Goal: Check status: Check status

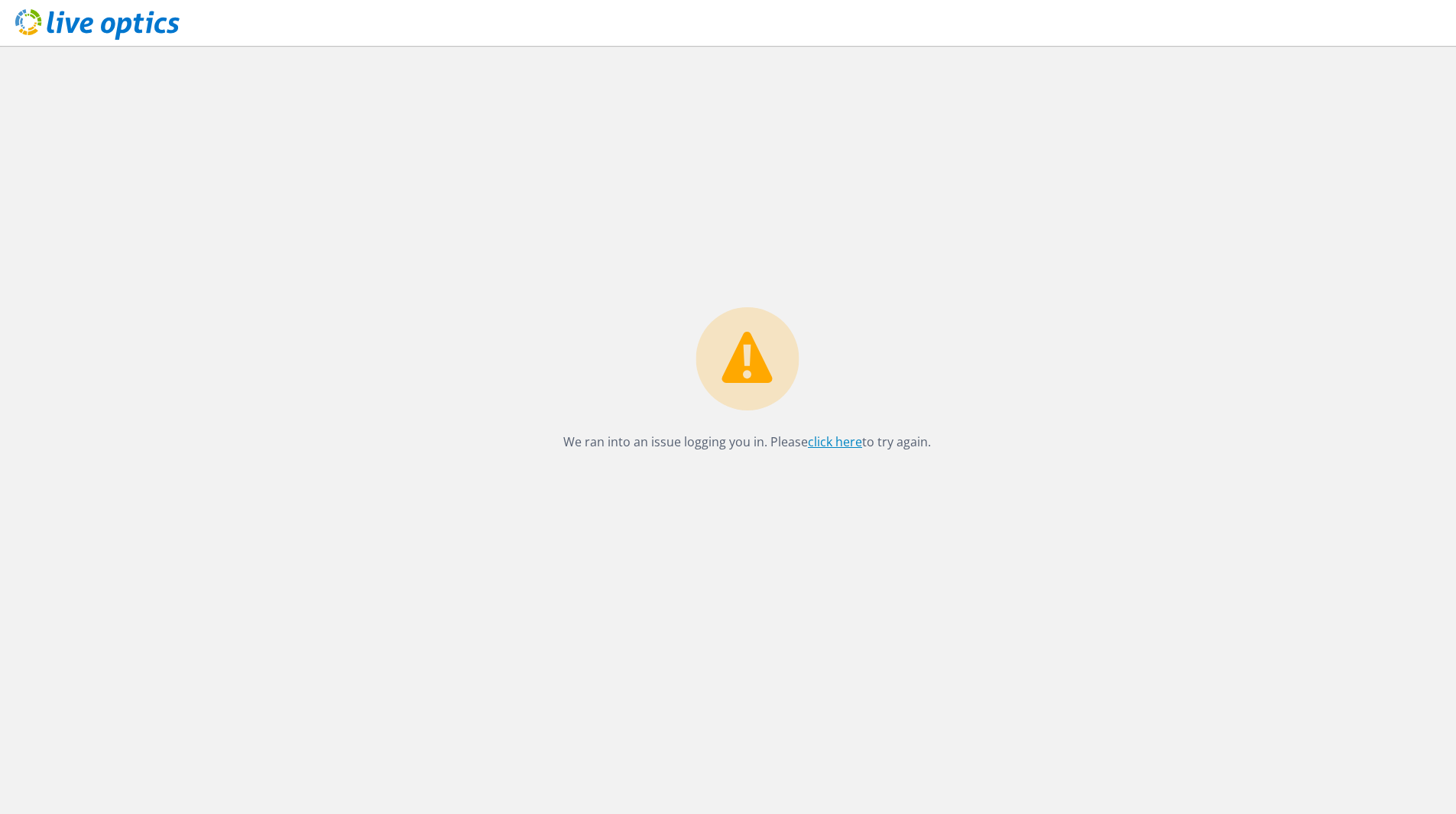
click at [825, 448] on link "click here" at bounding box center [834, 441] width 54 height 17
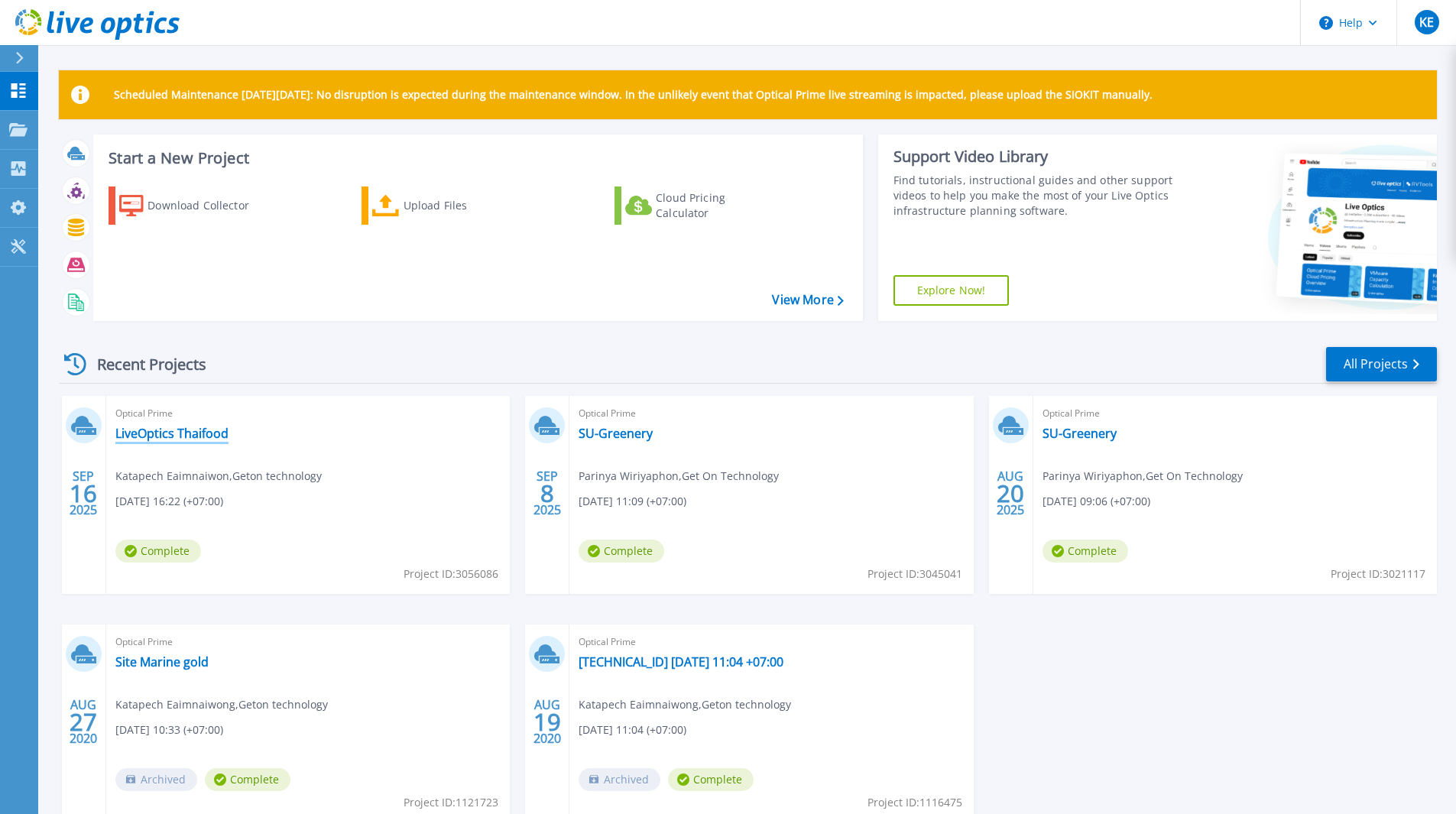
click at [208, 432] on link "LiveOptics Thaifood" at bounding box center [171, 433] width 113 height 16
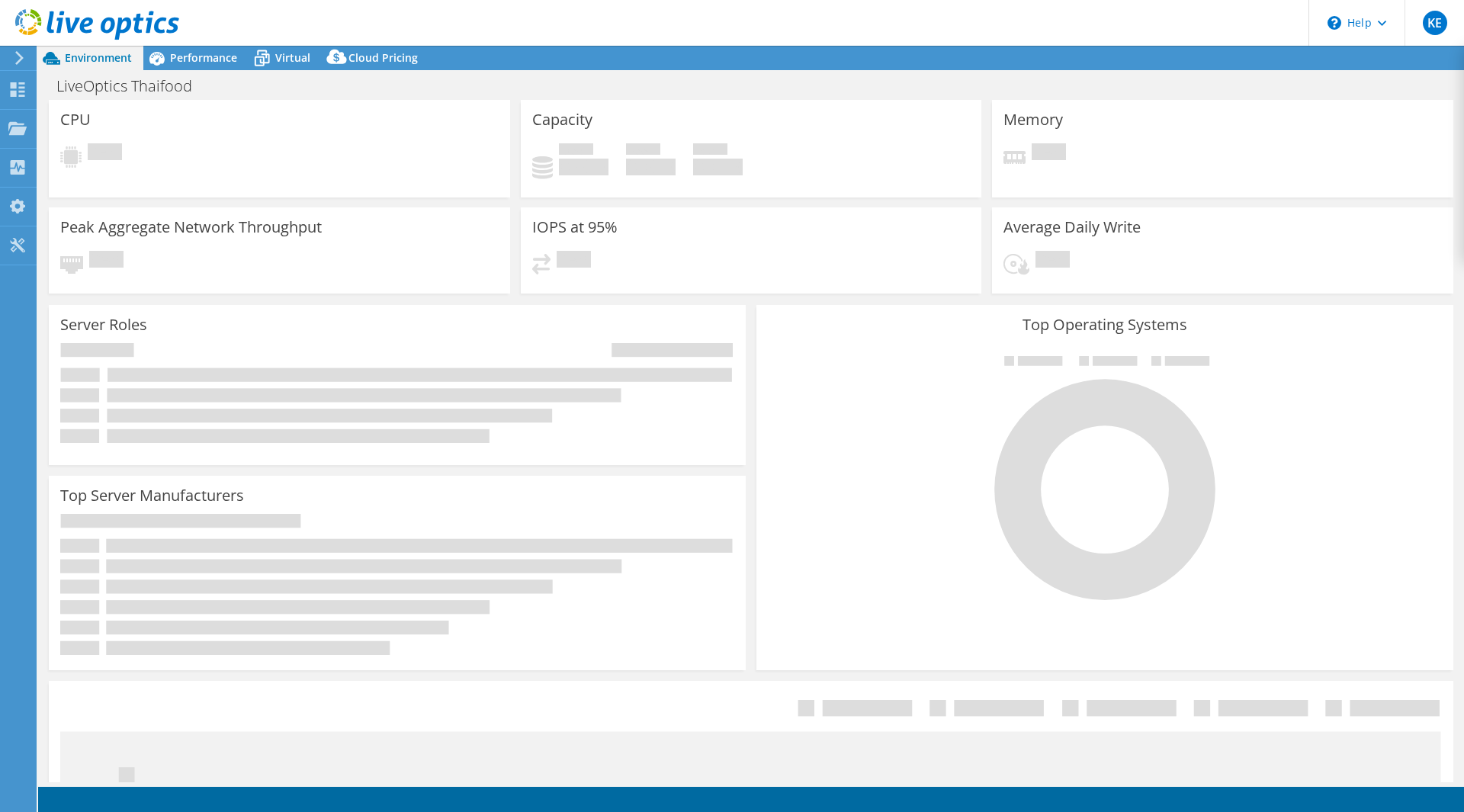
select select "USD"
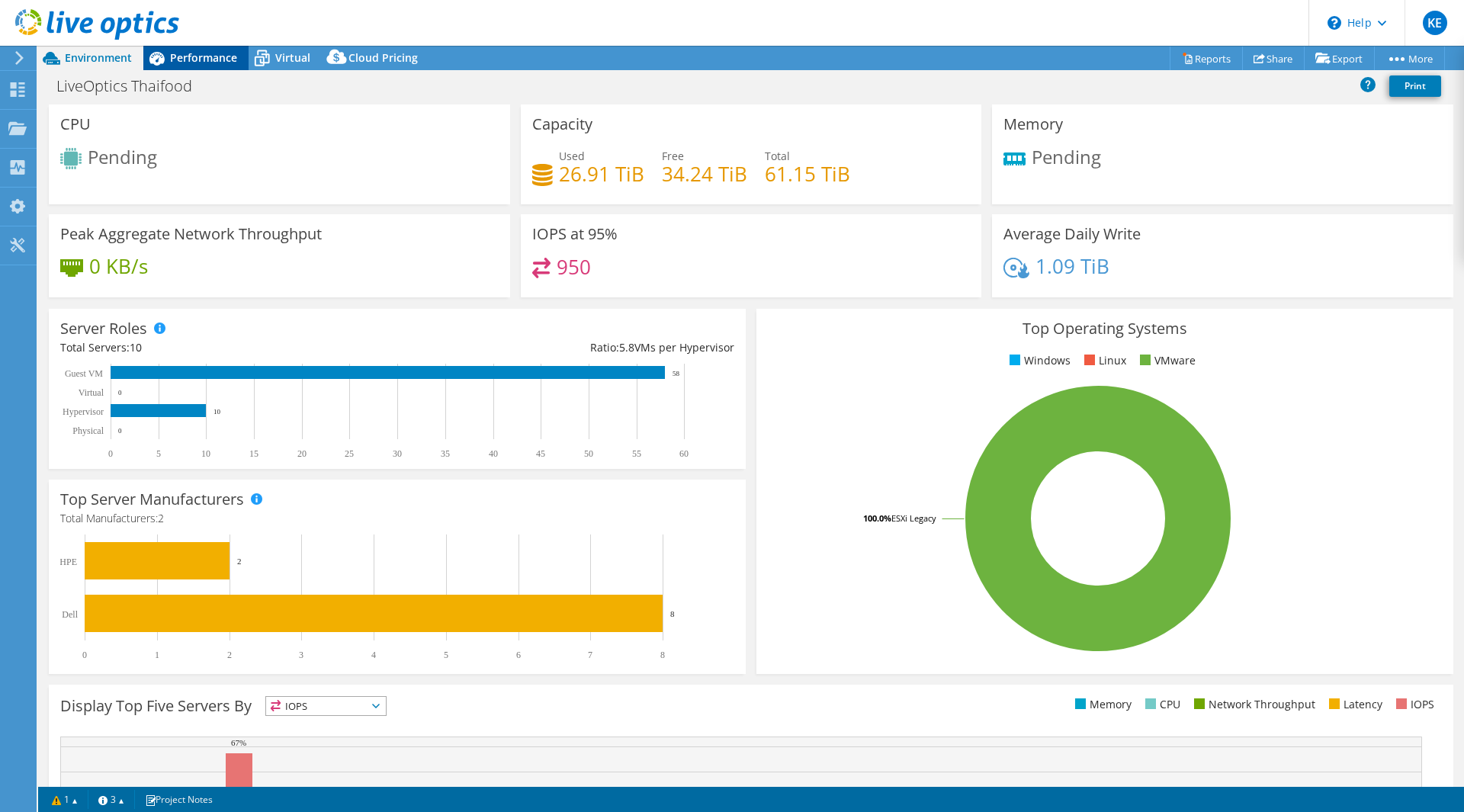
click at [165, 62] on icon at bounding box center [156, 58] width 27 height 27
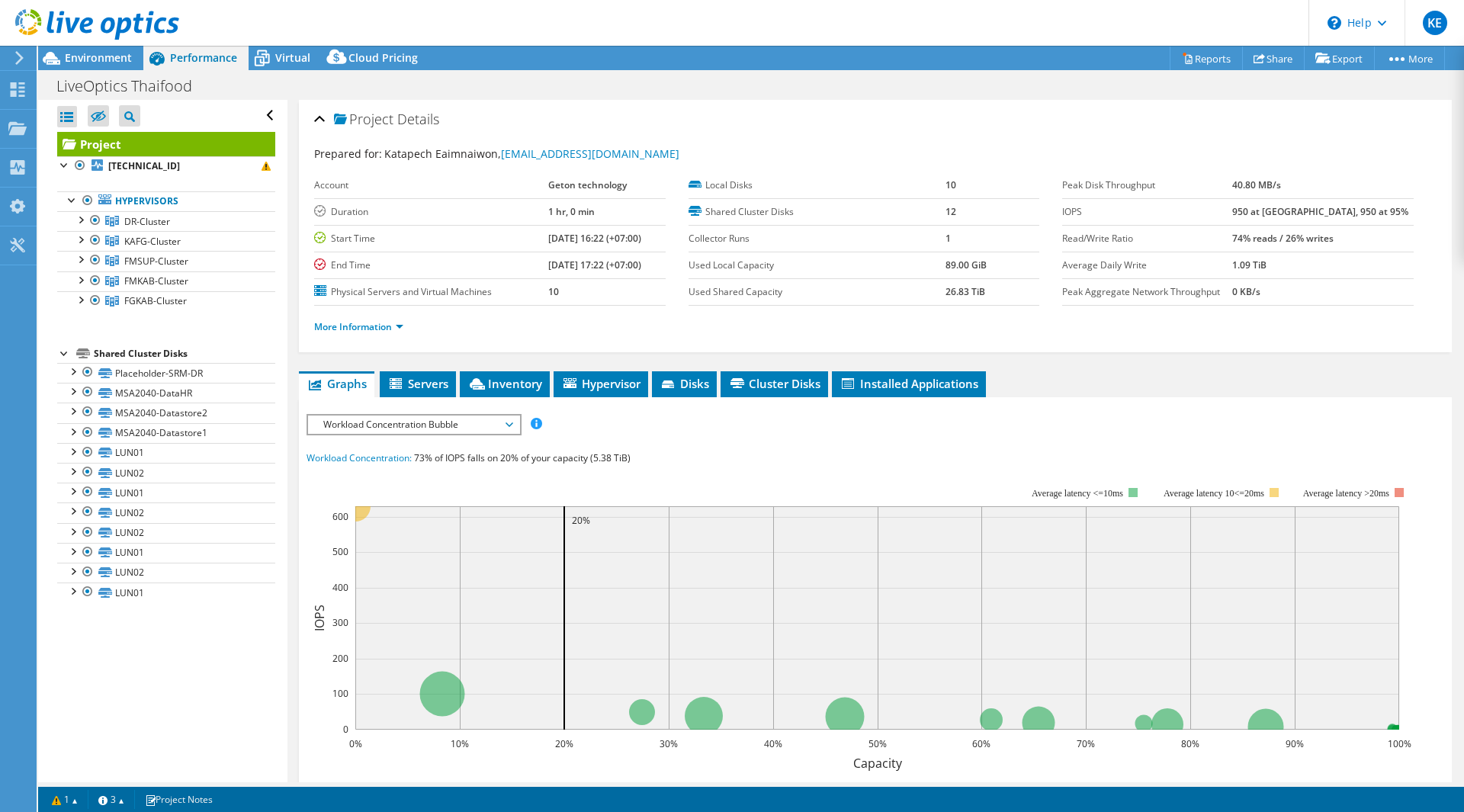
click at [83, 20] on use at bounding box center [97, 24] width 164 height 30
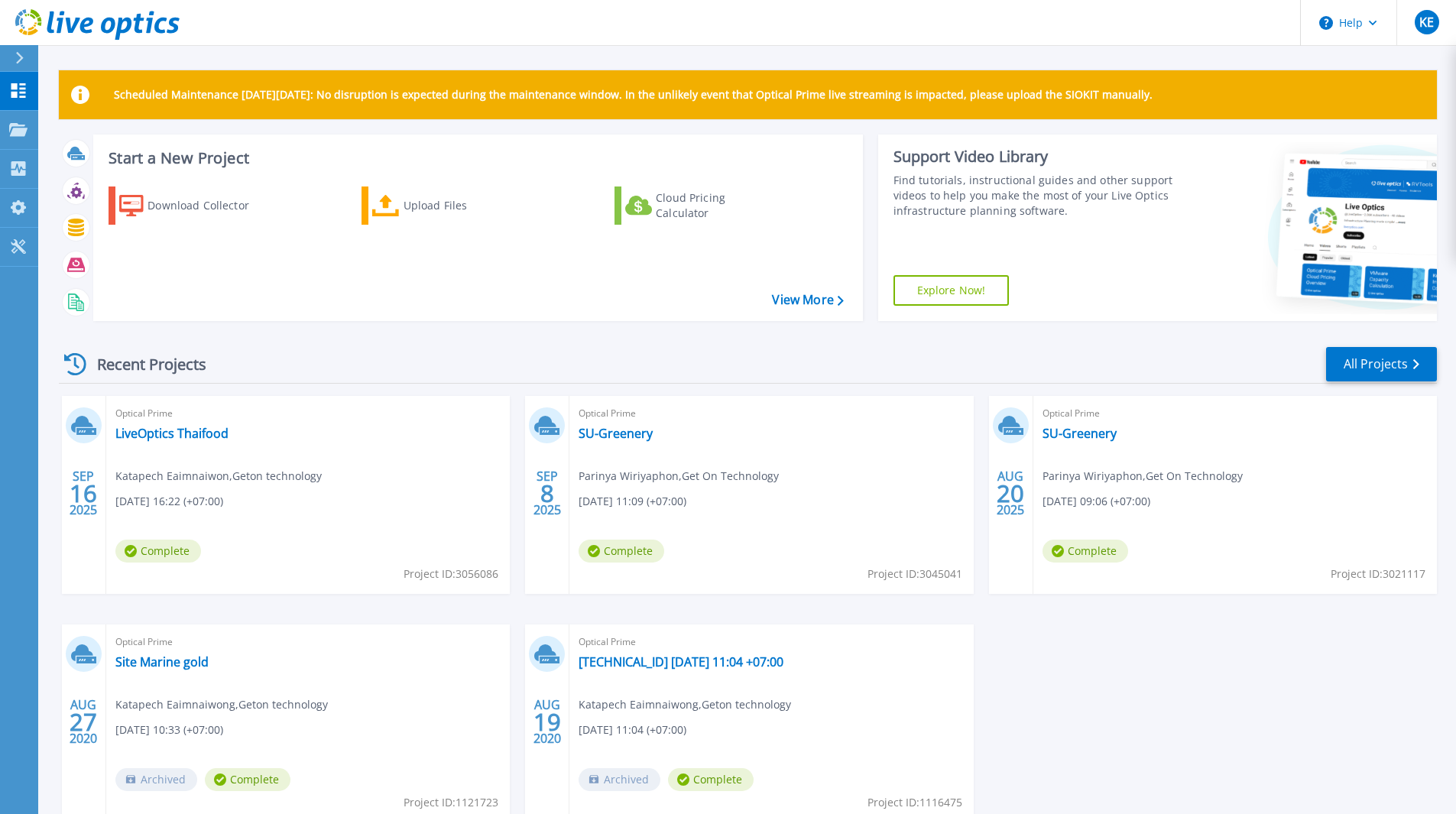
click at [76, 21] on icon at bounding box center [73, 25] width 15 height 16
click at [635, 440] on link "SU-Greenery" at bounding box center [615, 433] width 74 height 16
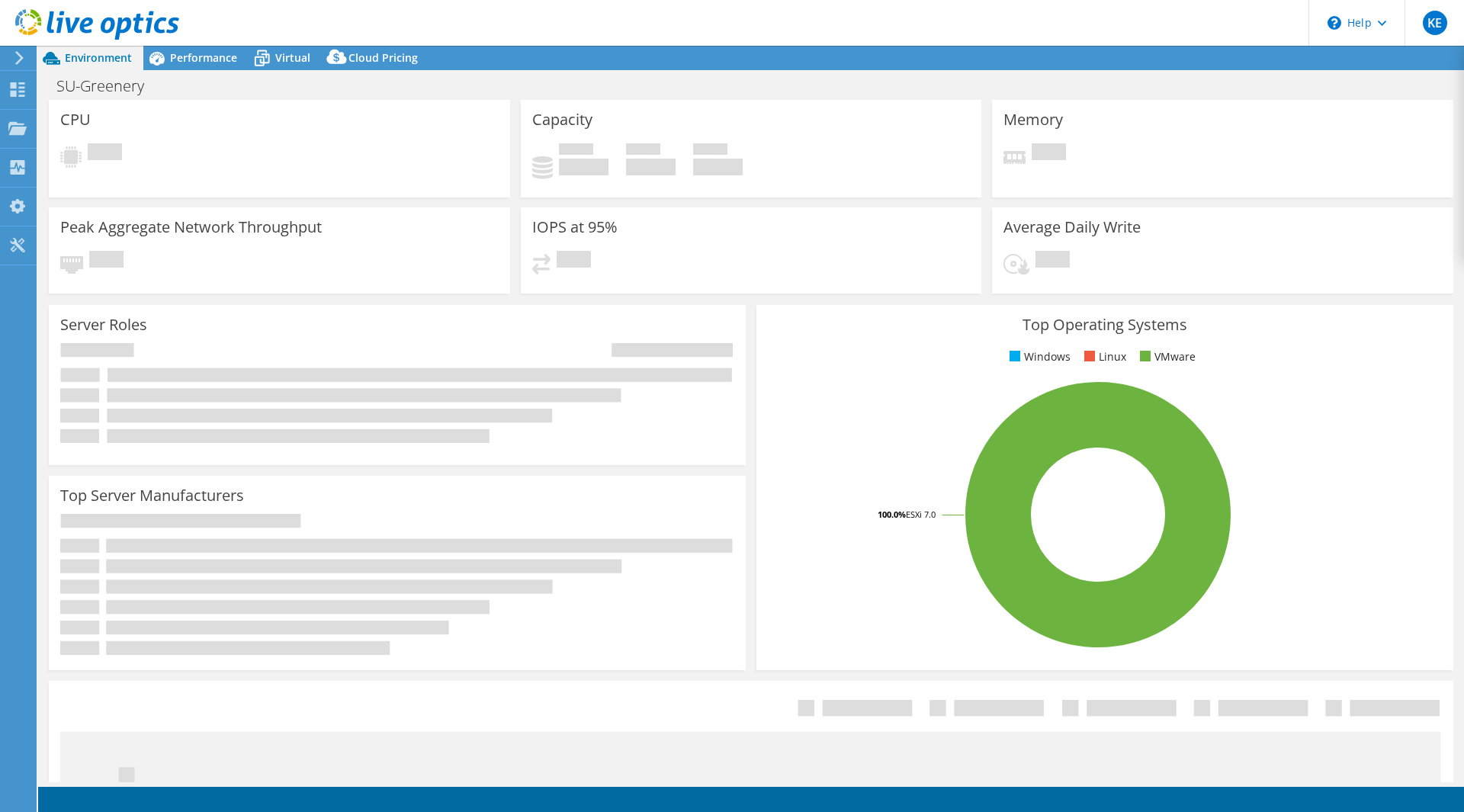
select select "USD"
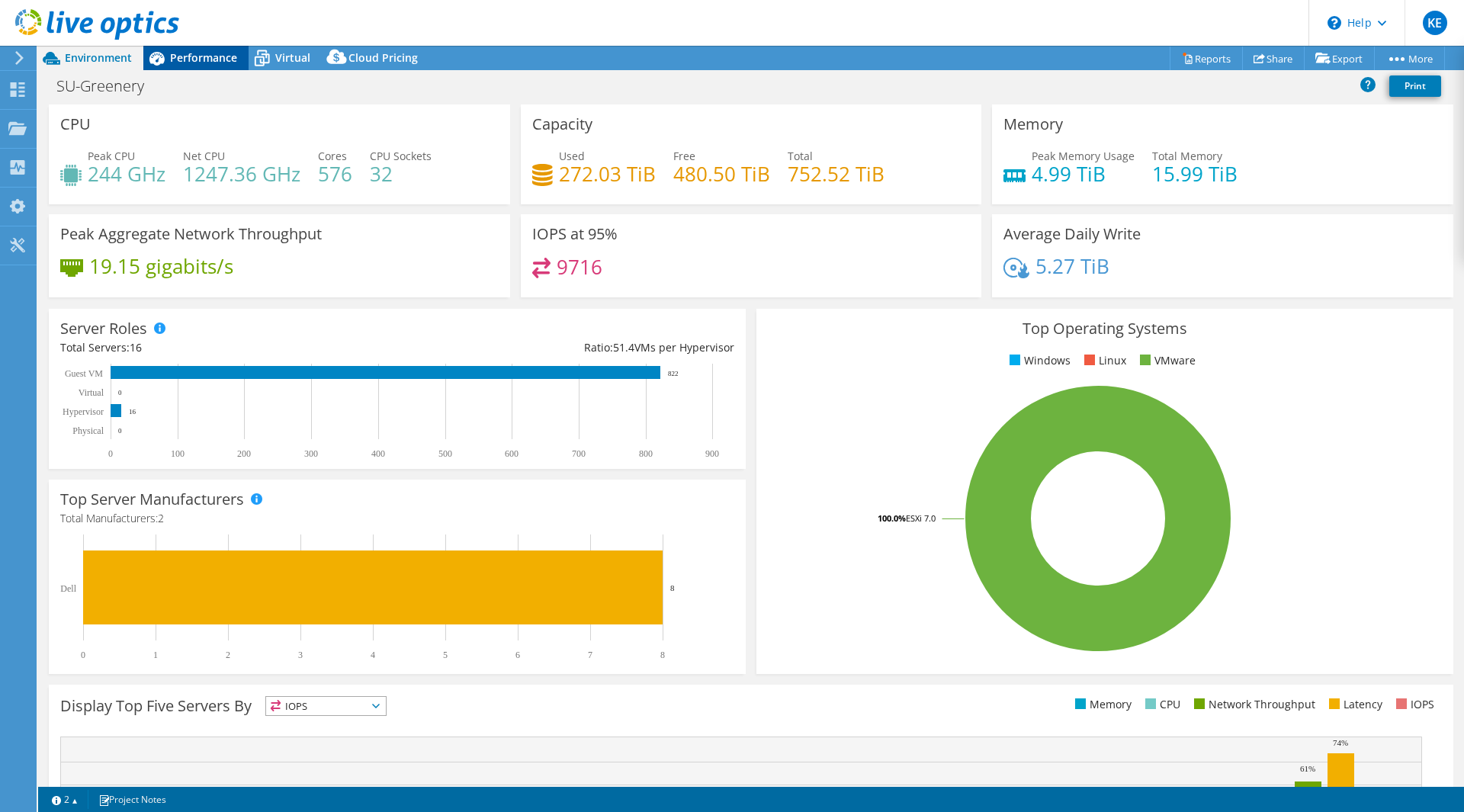
click at [211, 70] on div "Performance" at bounding box center [196, 58] width 106 height 25
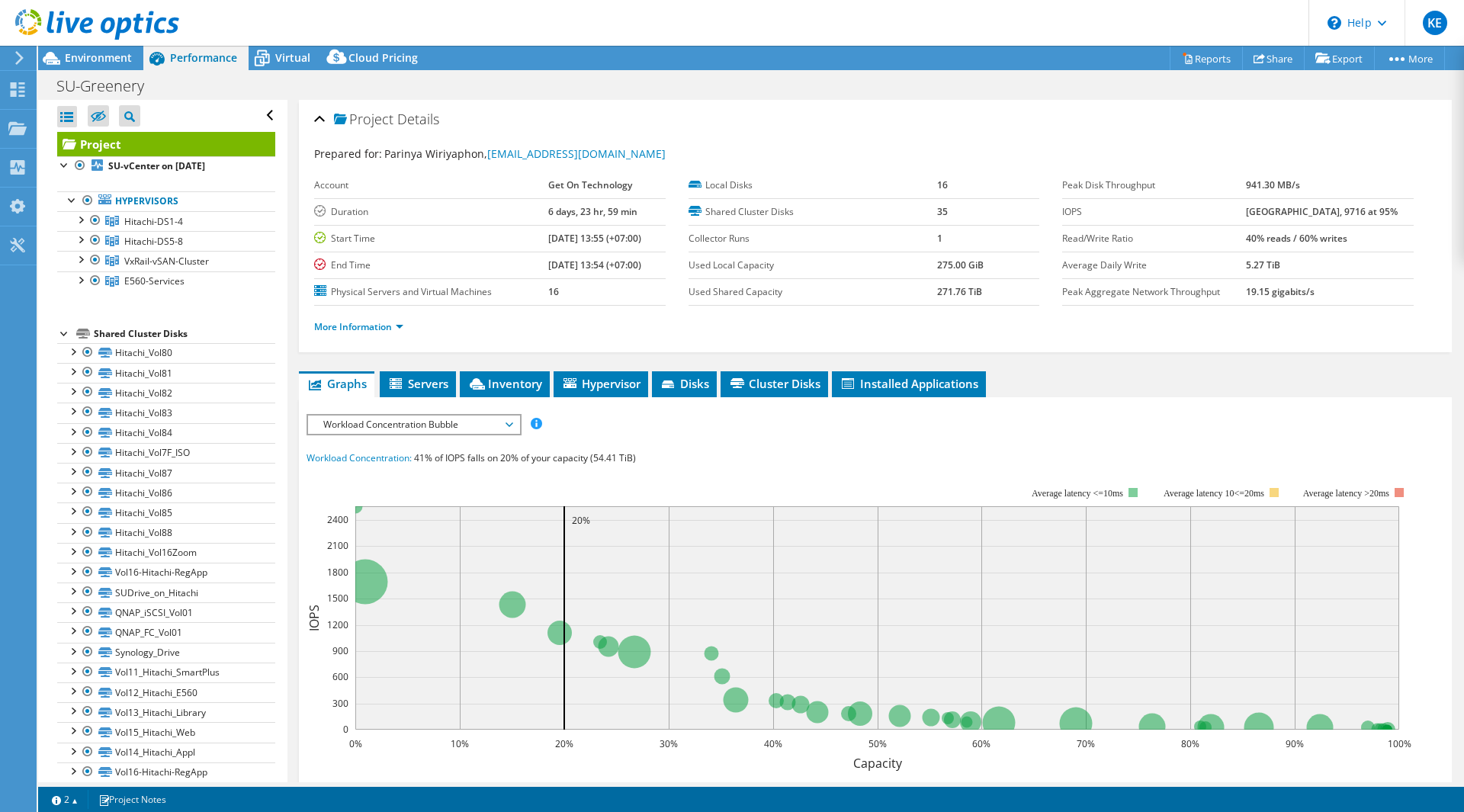
click at [416, 425] on span "Workload Concentration Bubble" at bounding box center [414, 424] width 196 height 18
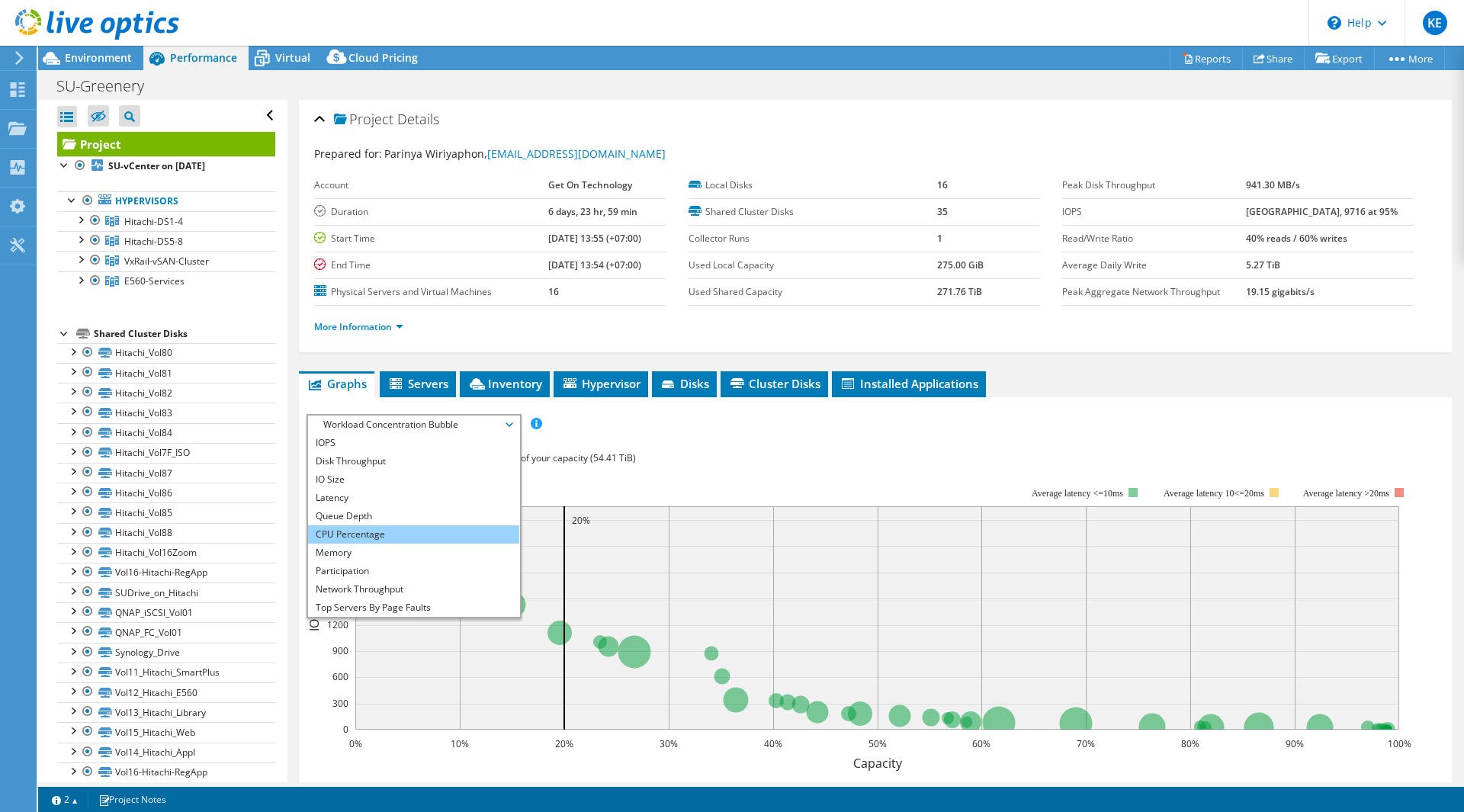
drag, startPoint x: 410, startPoint y: 536, endPoint x: 419, endPoint y: 538, distance: 9.2
click at [410, 536] on li "CPU Percentage" at bounding box center [414, 535] width 211 height 18
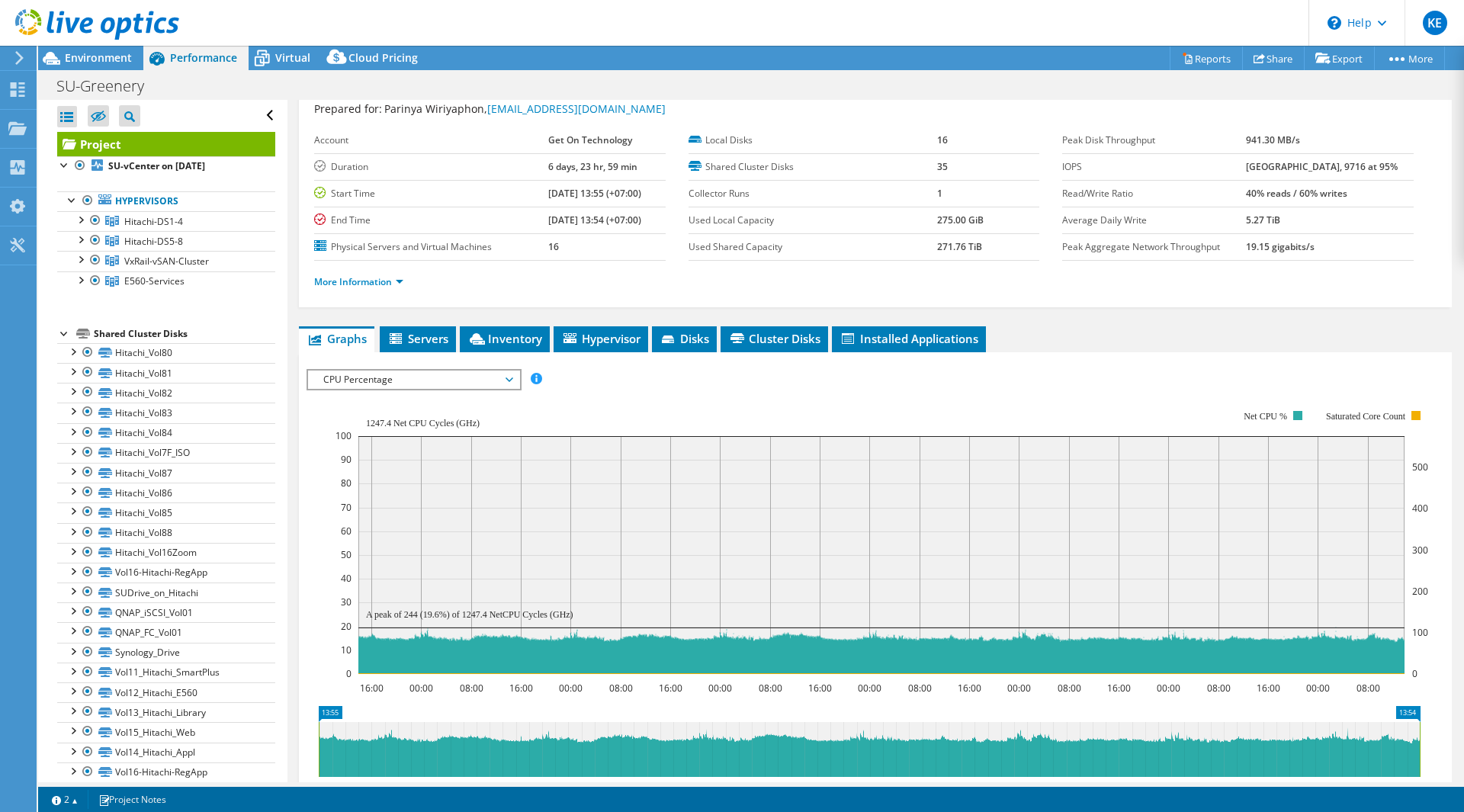
scroll to position [76, 0]
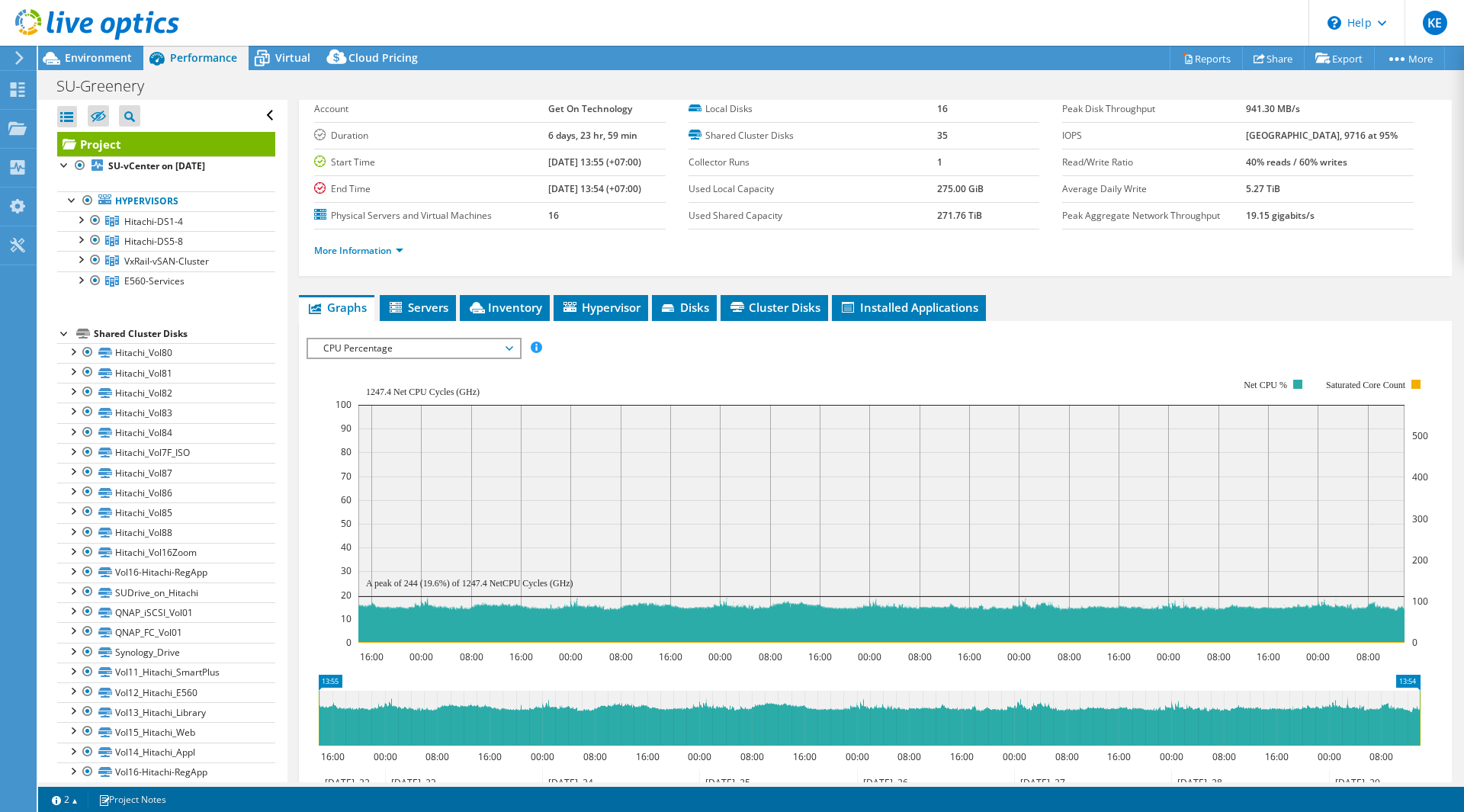
click at [74, 17] on icon at bounding box center [97, 25] width 164 height 31
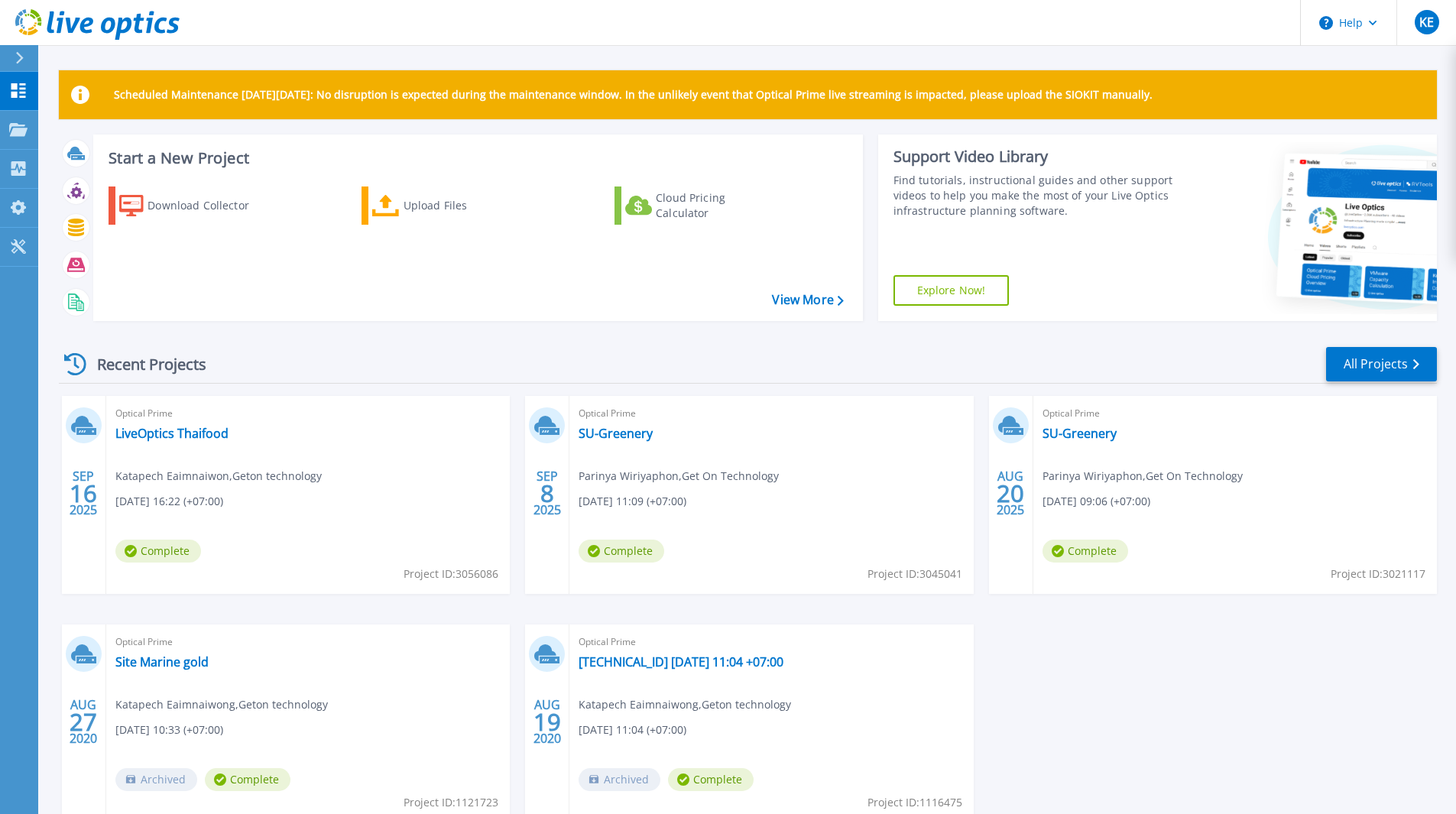
drag, startPoint x: 1158, startPoint y: 727, endPoint x: 935, endPoint y: 673, distance: 229.4
click at [1158, 727] on div "SEP 16 2025 Optical Prime LiveOptics Thaifood Katapech Eaimnaiwon , Geton techn…" at bounding box center [741, 624] width 1390 height 457
click at [155, 431] on link "LiveOptics Thaifood" at bounding box center [171, 433] width 113 height 16
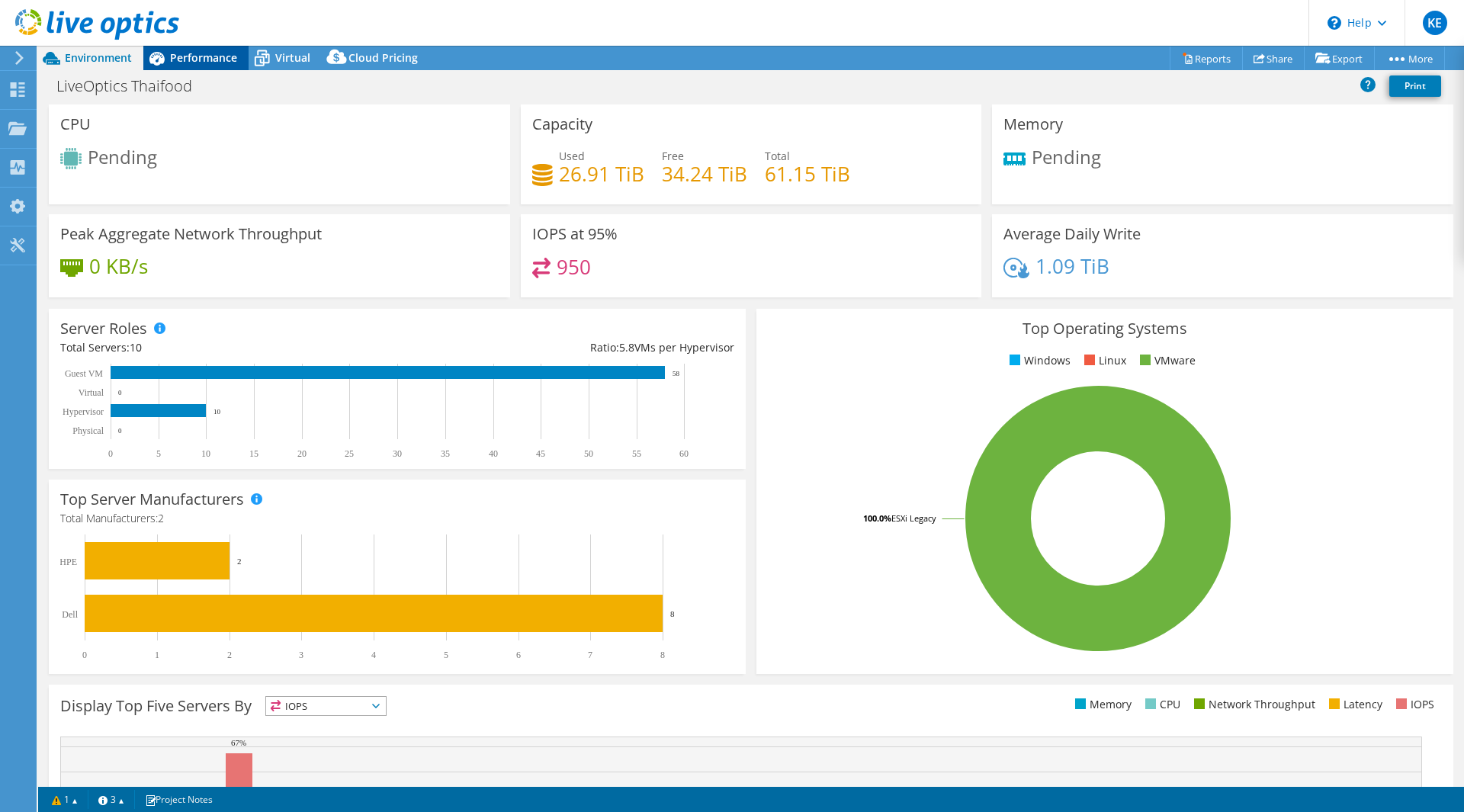
click at [200, 63] on span "Performance" at bounding box center [203, 58] width 67 height 15
